Goal: Entertainment & Leisure: Consume media (video, audio)

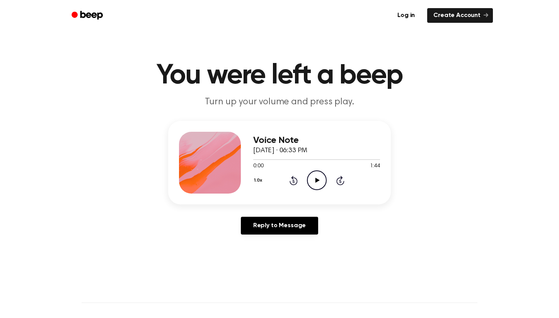
click at [319, 182] on icon "Play Audio" at bounding box center [317, 180] width 20 height 20
click at [312, 183] on icon "Pause Audio" at bounding box center [317, 180] width 20 height 20
click at [312, 183] on icon "Play Audio" at bounding box center [317, 180] width 20 height 20
click at [325, 176] on circle at bounding box center [316, 180] width 19 height 19
click at [311, 178] on icon "Play Audio" at bounding box center [317, 180] width 20 height 20
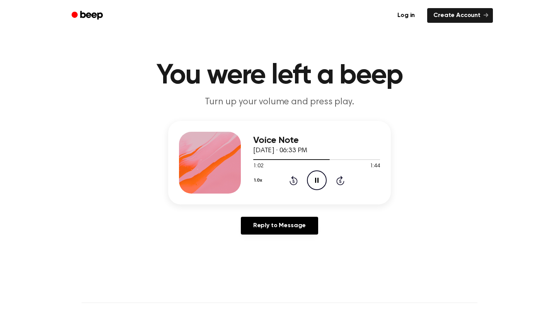
click at [320, 180] on icon "Pause Audio" at bounding box center [317, 180] width 20 height 20
click at [320, 180] on icon "Play Audio" at bounding box center [317, 180] width 20 height 20
click at [314, 178] on icon "Play Audio" at bounding box center [317, 180] width 20 height 20
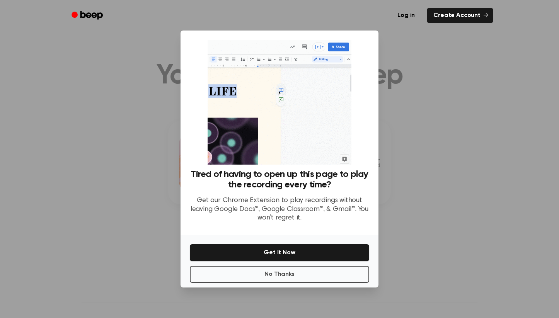
click at [444, 106] on div at bounding box center [279, 159] width 559 height 318
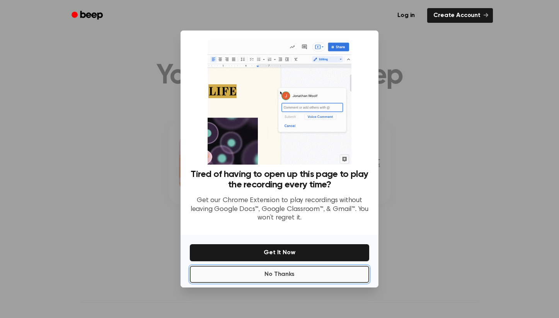
click at [332, 272] on button "No Thanks" at bounding box center [279, 274] width 179 height 17
